Goal: Task Accomplishment & Management: Use online tool/utility

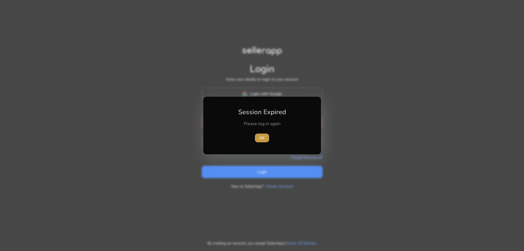
type input "**********"
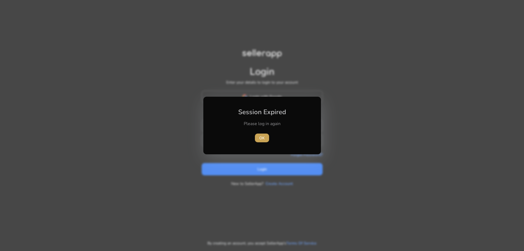
click at [264, 137] on span "OK" at bounding box center [262, 138] width 5 height 6
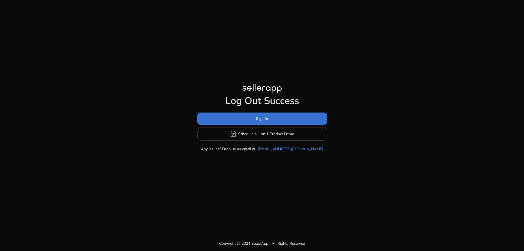
click at [271, 118] on span at bounding box center [262, 118] width 130 height 13
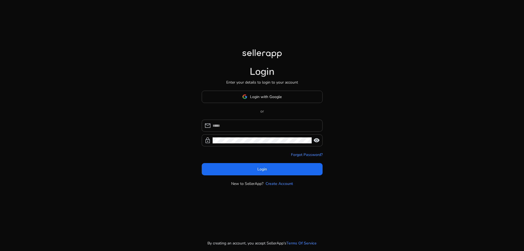
type input "**********"
click at [263, 169] on span "Login" at bounding box center [263, 169] width 10 height 6
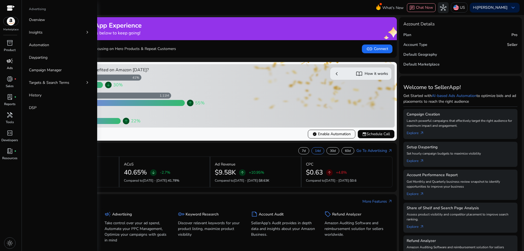
click at [8, 61] on span "campaign" at bounding box center [10, 61] width 7 height 7
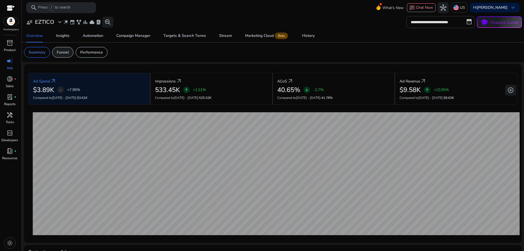
click at [62, 53] on p "Funnel" at bounding box center [63, 52] width 12 height 6
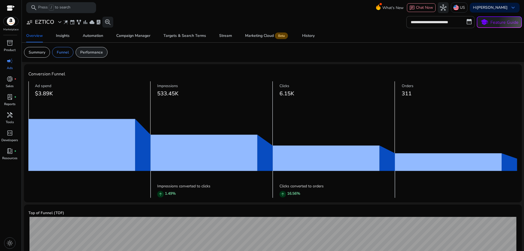
click at [93, 53] on p "Performance" at bounding box center [91, 52] width 23 height 6
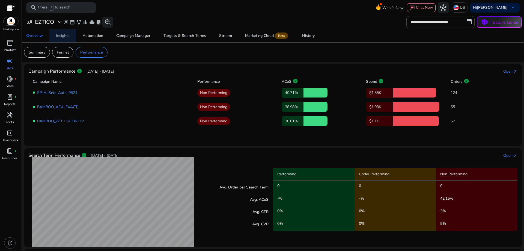
click at [63, 36] on div "Insights" at bounding box center [63, 36] width 14 height 4
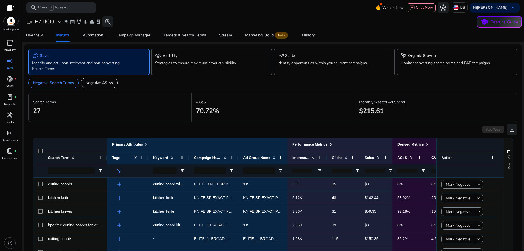
click at [95, 61] on p "Identify and act upon irrelevant and non-converting Search Terms" at bounding box center [79, 65] width 95 height 11
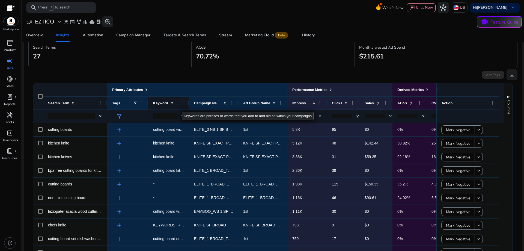
scroll to position [82, 0]
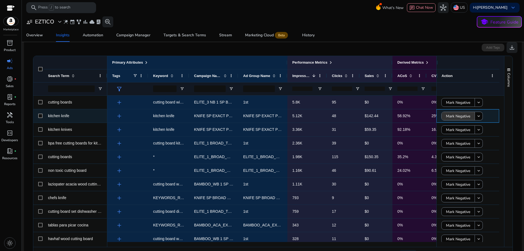
click at [448, 117] on span "Mark Negative" at bounding box center [458, 116] width 24 height 11
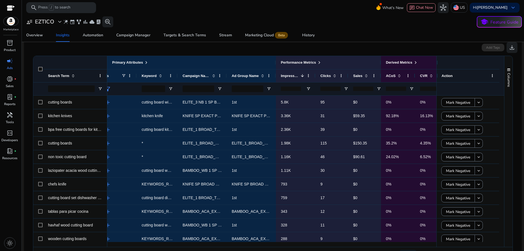
scroll to position [0, 0]
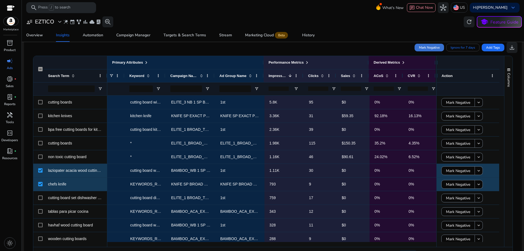
click at [422, 49] on span "Mark Negative" at bounding box center [429, 47] width 21 height 5
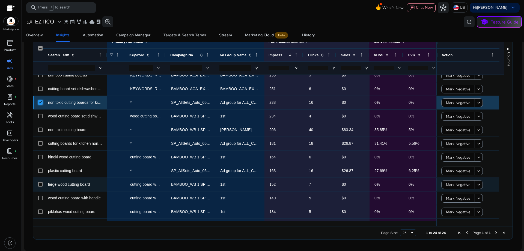
scroll to position [181, 0]
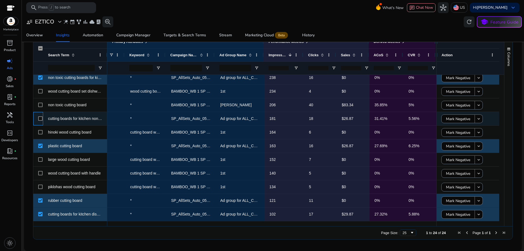
click at [43, 119] on div at bounding box center [38, 118] width 10 height 13
click at [39, 116] on div at bounding box center [40, 118] width 4 height 11
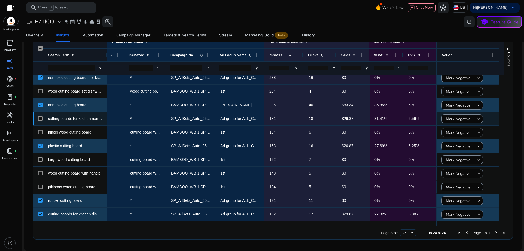
click at [40, 116] on div at bounding box center [40, 118] width 4 height 11
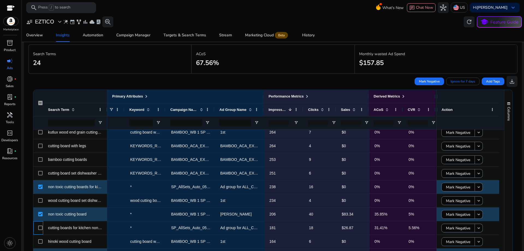
scroll to position [21, 0]
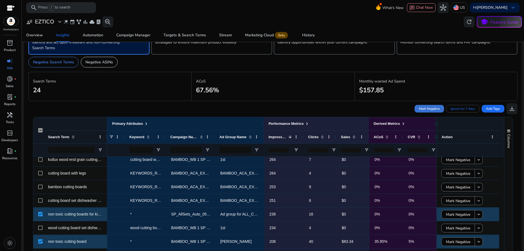
click at [428, 109] on span "Mark Negative" at bounding box center [429, 108] width 21 height 5
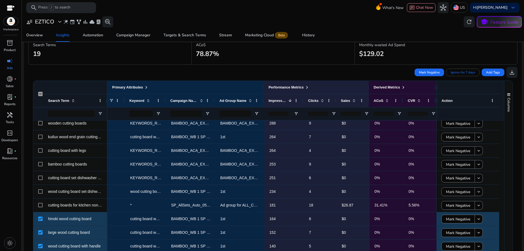
scroll to position [0, 0]
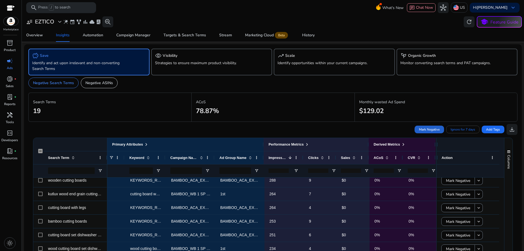
click at [435, 128] on span "Mark Negative" at bounding box center [429, 129] width 21 height 5
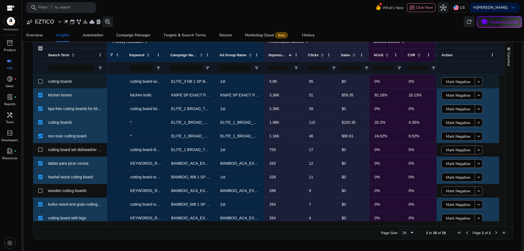
click at [38, 82] on div at bounding box center [38, 81] width 10 height 13
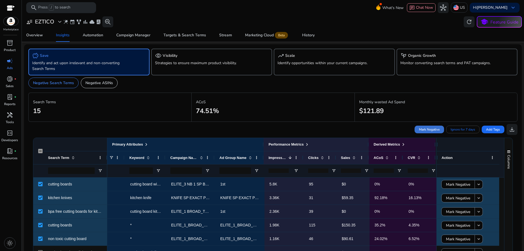
click at [419, 129] on span "Mark Negative" at bounding box center [429, 129] width 21 height 5
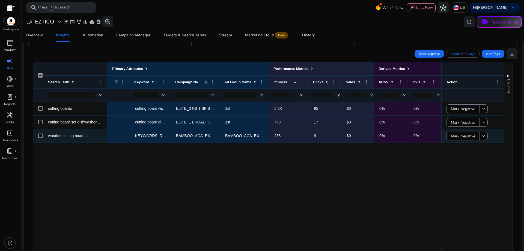
scroll to position [82, 0]
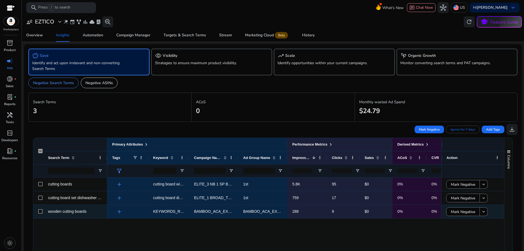
scroll to position [0, 20]
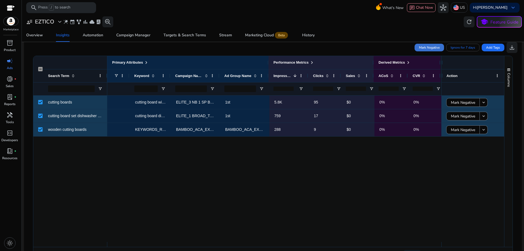
click at [437, 49] on span "Mark Negative" at bounding box center [429, 47] width 21 height 5
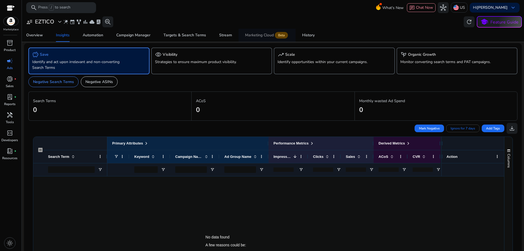
scroll to position [0, 0]
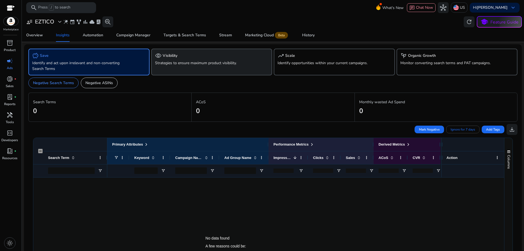
click at [185, 56] on div "visibility Visibility" at bounding box center [212, 55] width 114 height 7
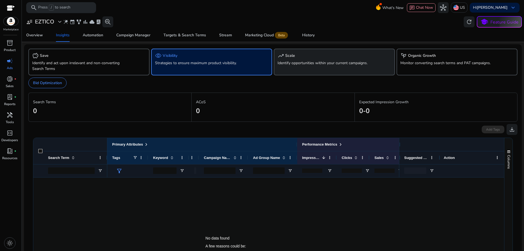
click at [309, 64] on p "Identify opportunities within your current campaigns." at bounding box center [325, 63] width 95 height 6
